Goal: Ask a question

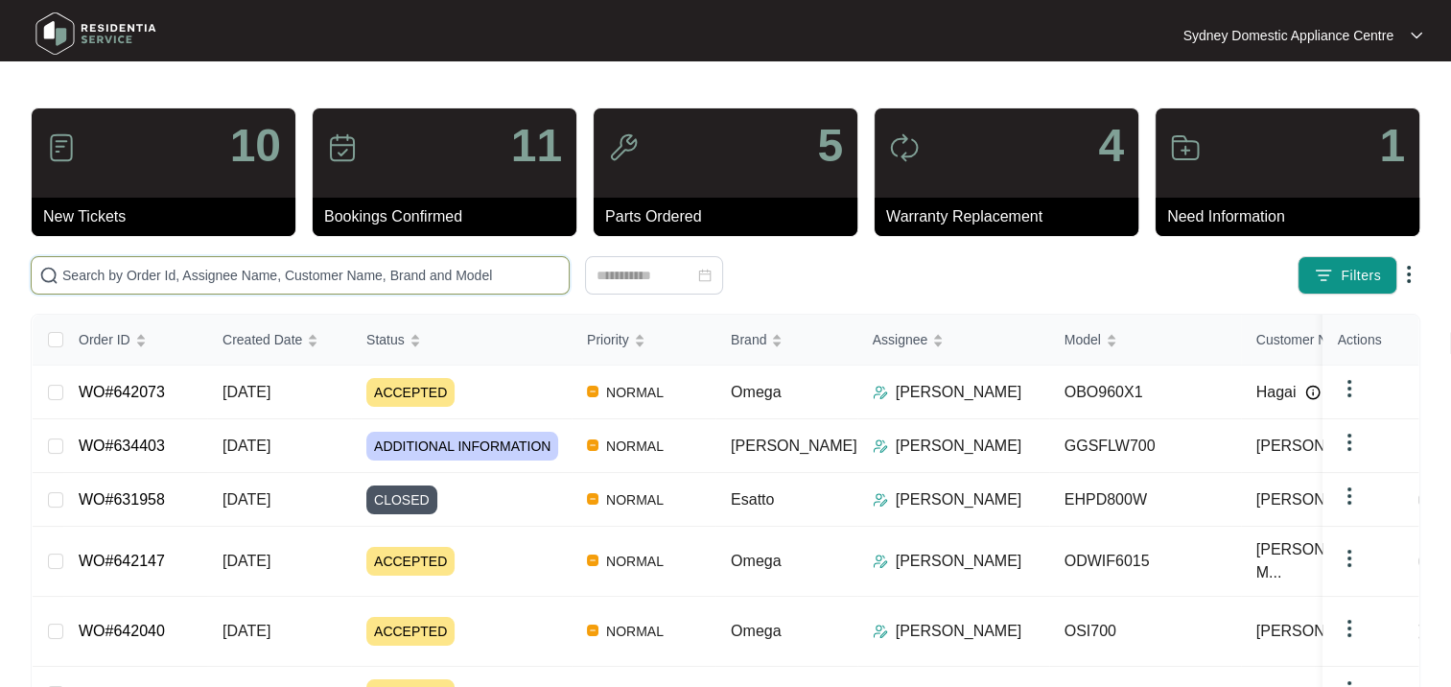
click at [220, 273] on input "text" at bounding box center [311, 275] width 499 height 21
paste input "641884"
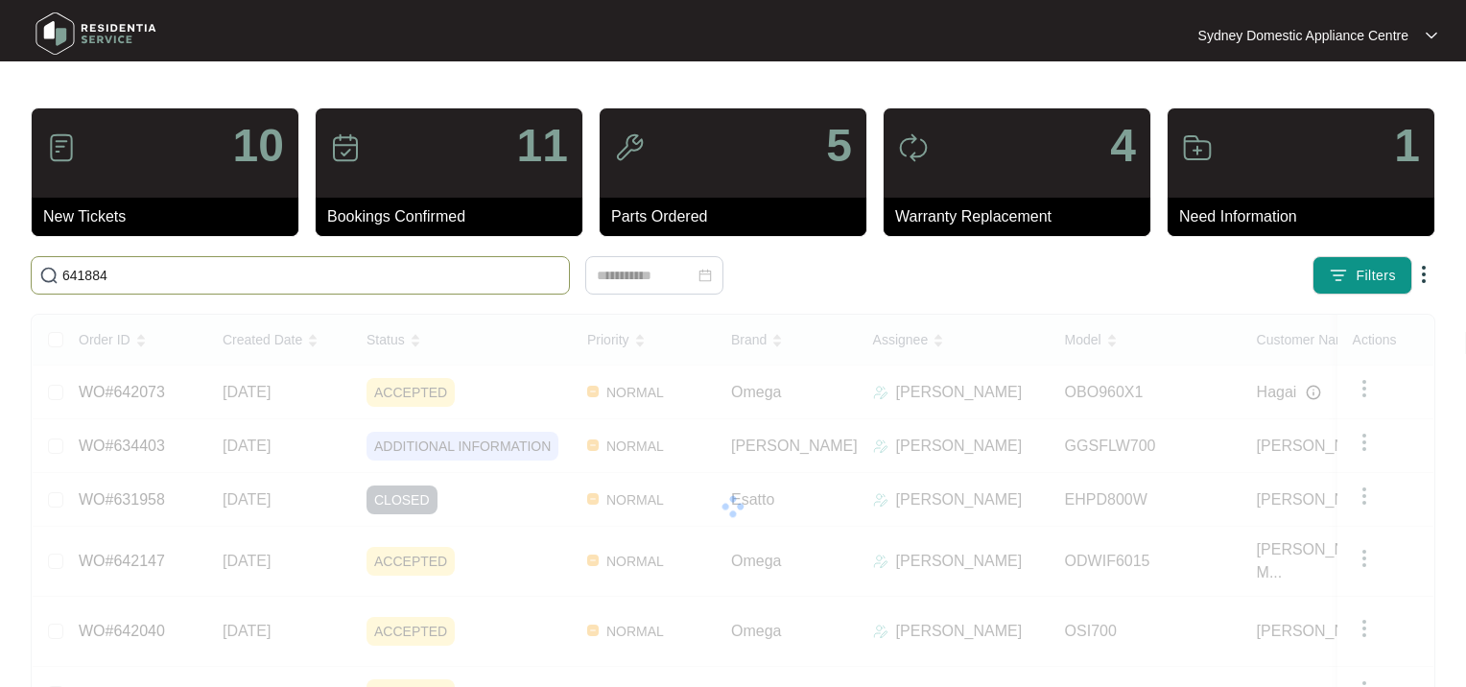
type input "641884"
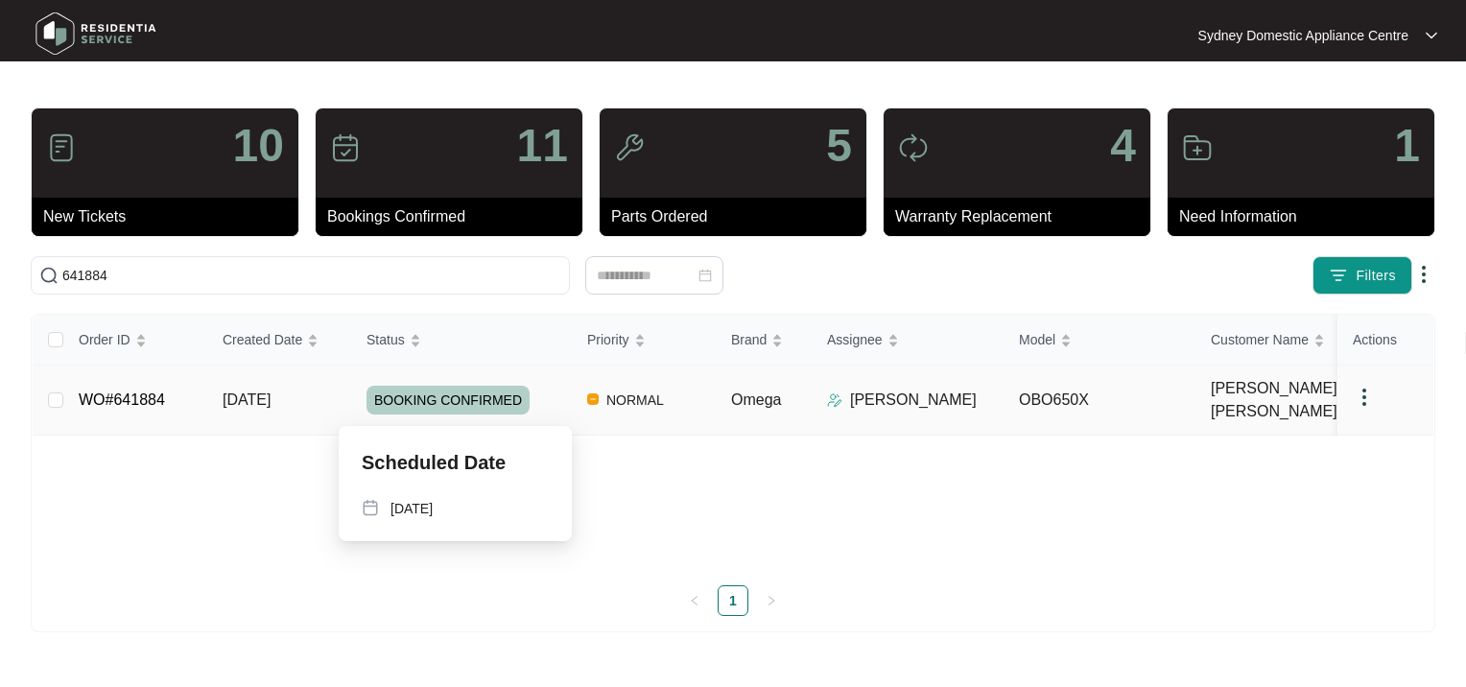
click at [450, 399] on span "BOOKING CONFIRMED" at bounding box center [447, 400] width 163 height 29
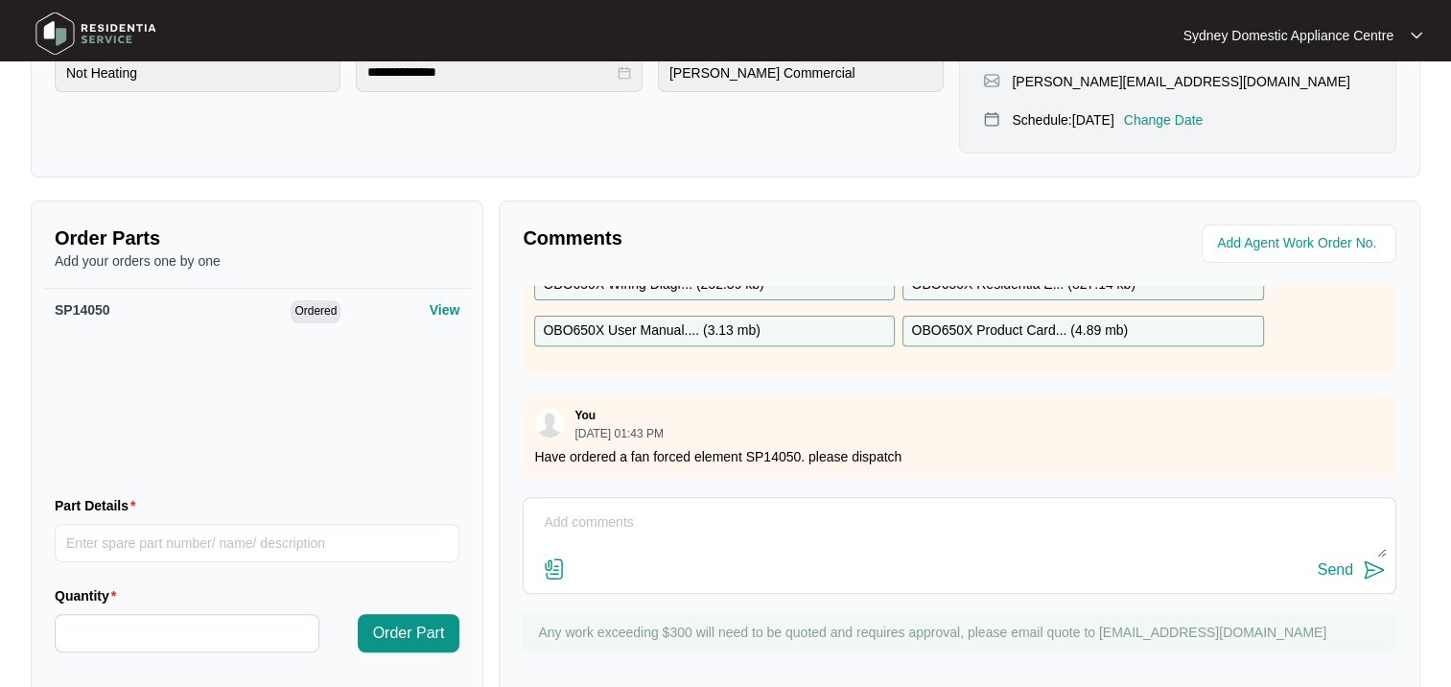
scroll to position [588, 0]
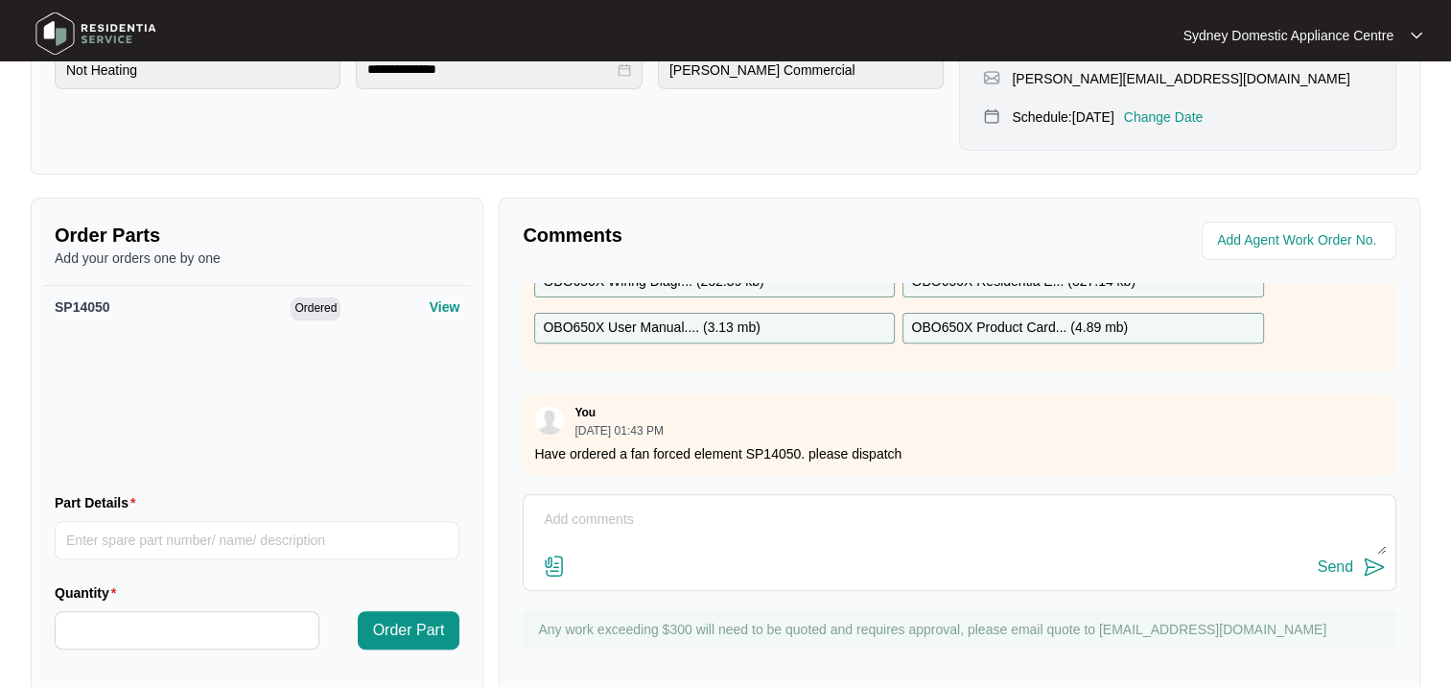
click at [653, 505] on textarea at bounding box center [959, 530] width 853 height 50
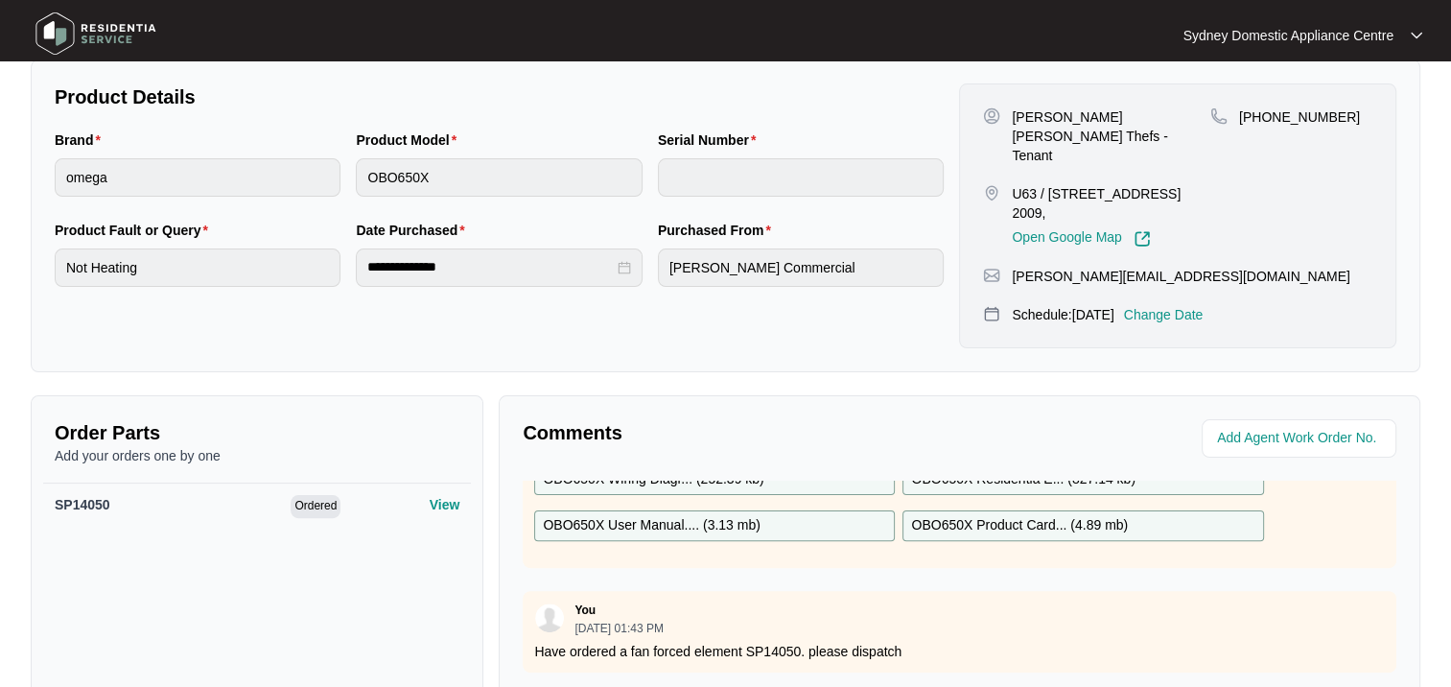
scroll to position [492, 0]
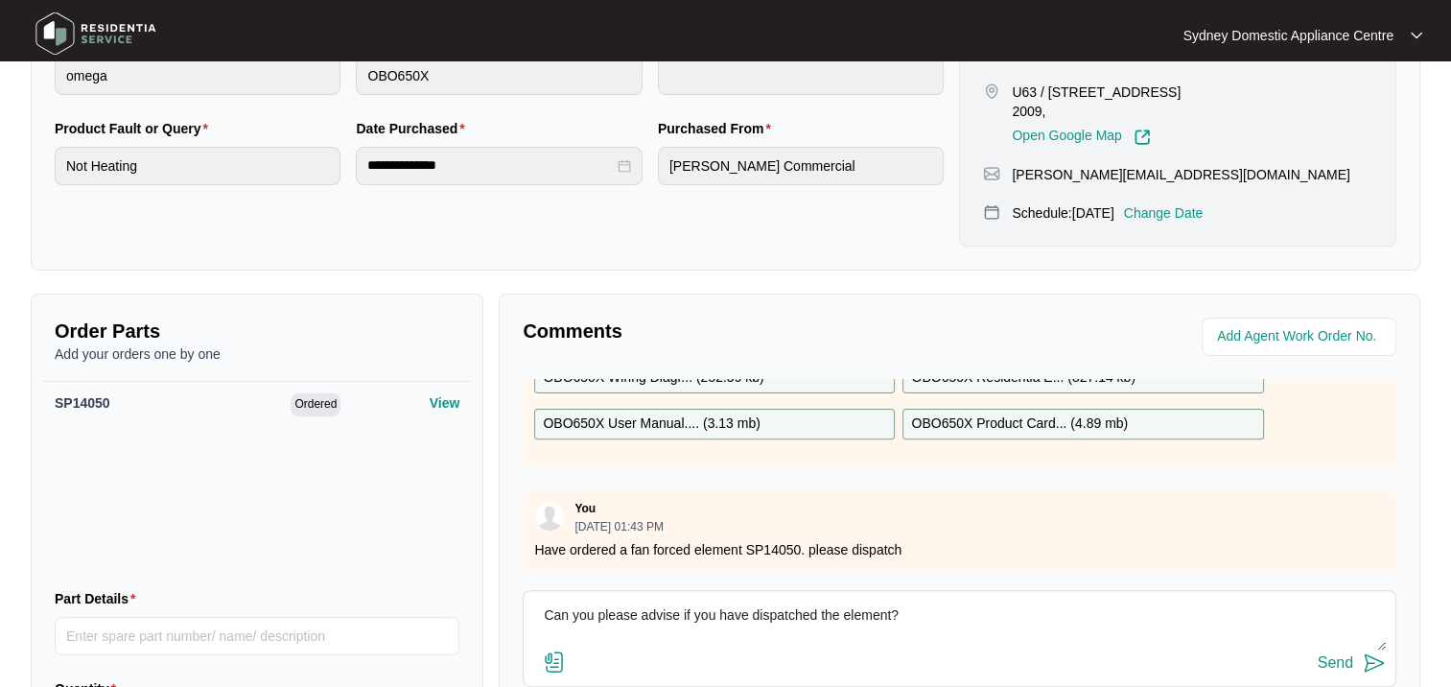
type textarea "Can you please advise if you have dispatched the element?"
click at [1330, 654] on div "Send" at bounding box center [1335, 662] width 35 height 17
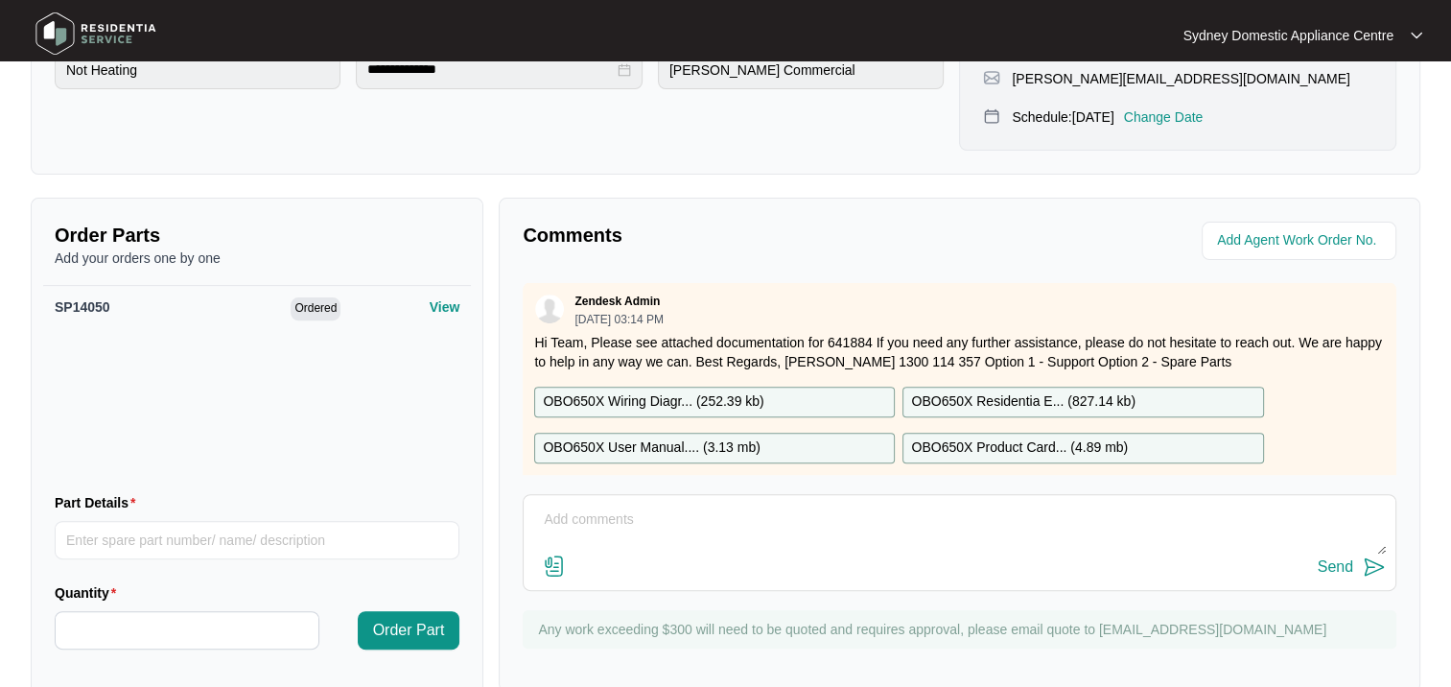
scroll to position [0, 0]
